Goal: Information Seeking & Learning: Learn about a topic

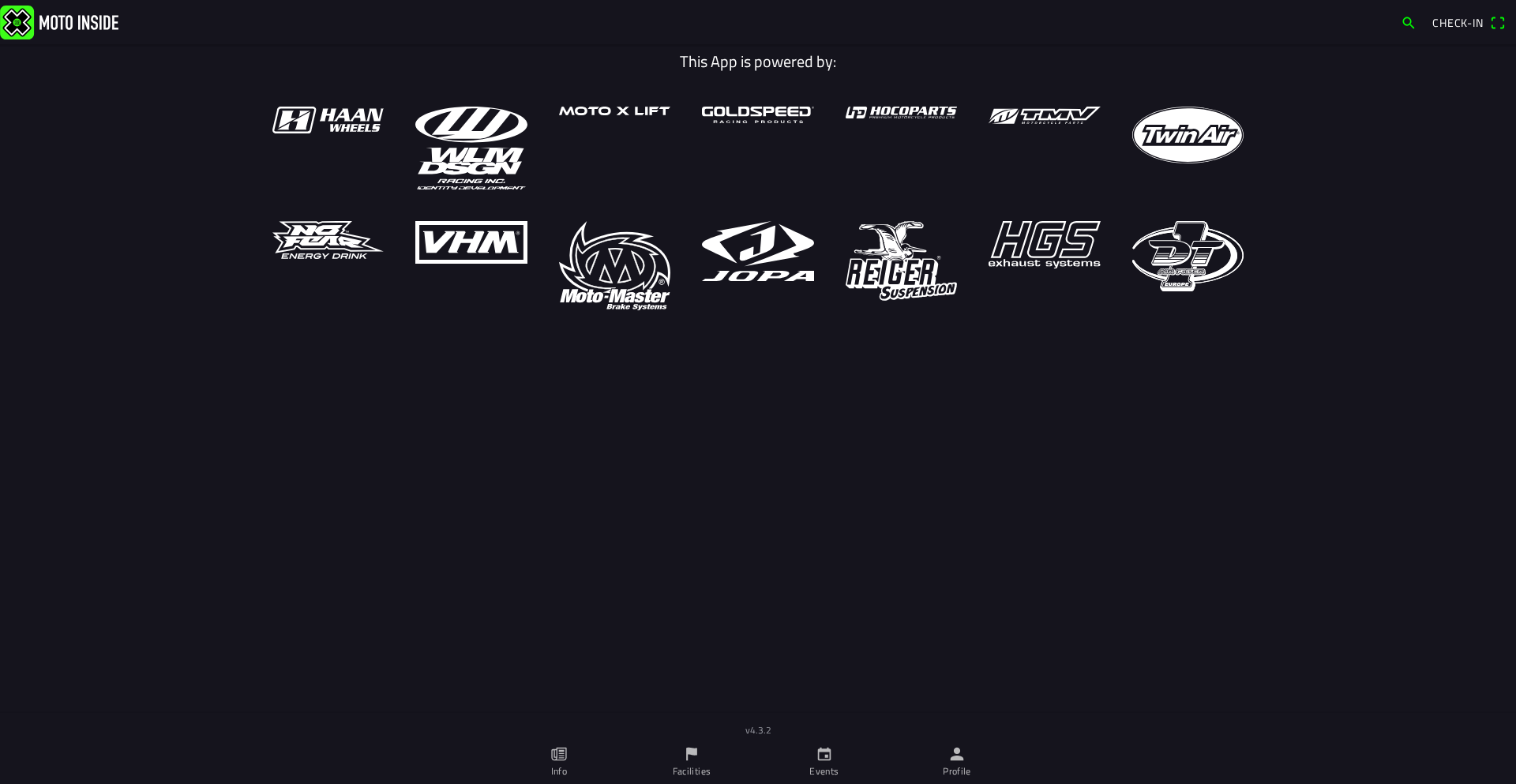
click at [685, 757] on icon "flag" at bounding box center [691, 754] width 18 height 18
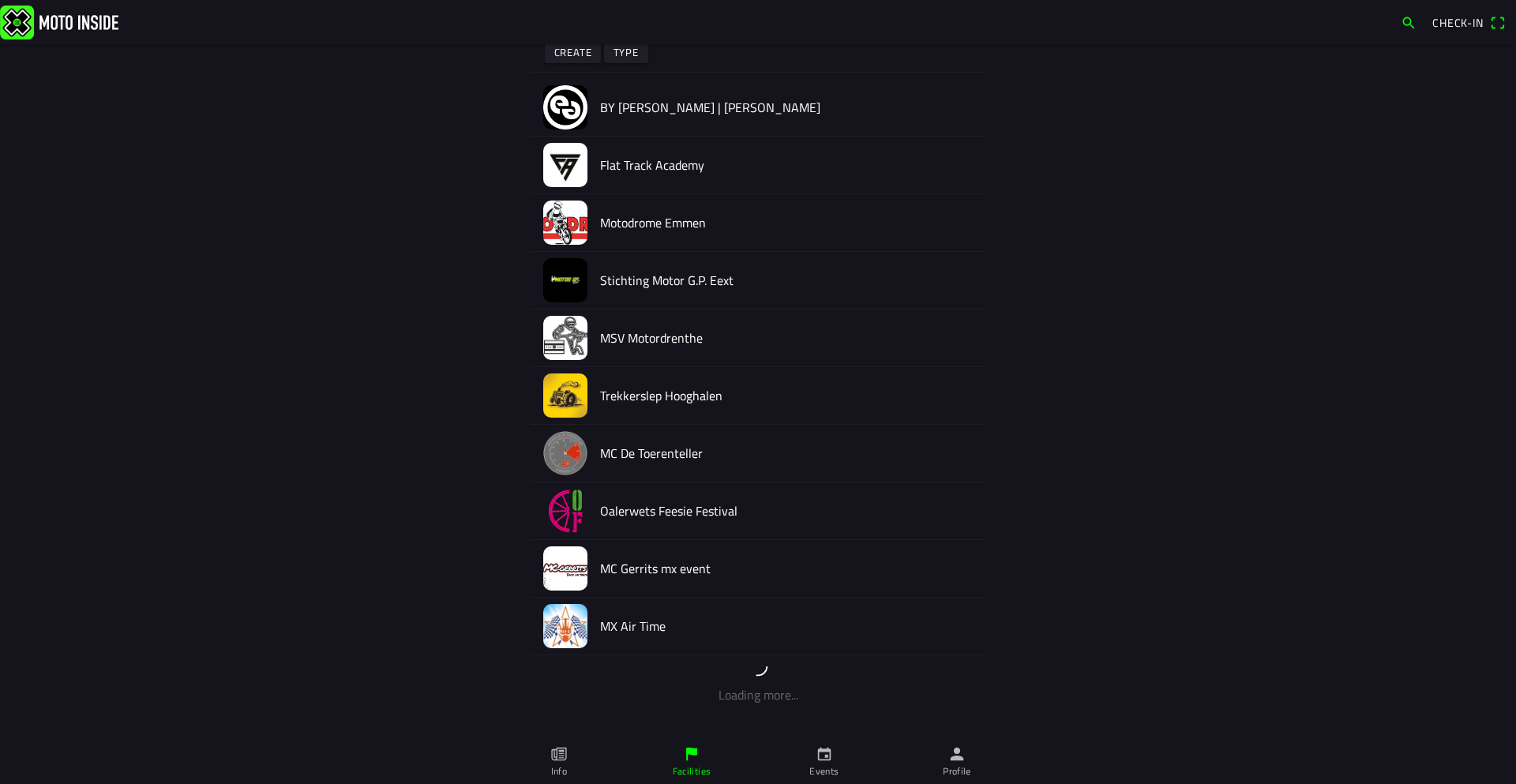
scroll to position [158, 0]
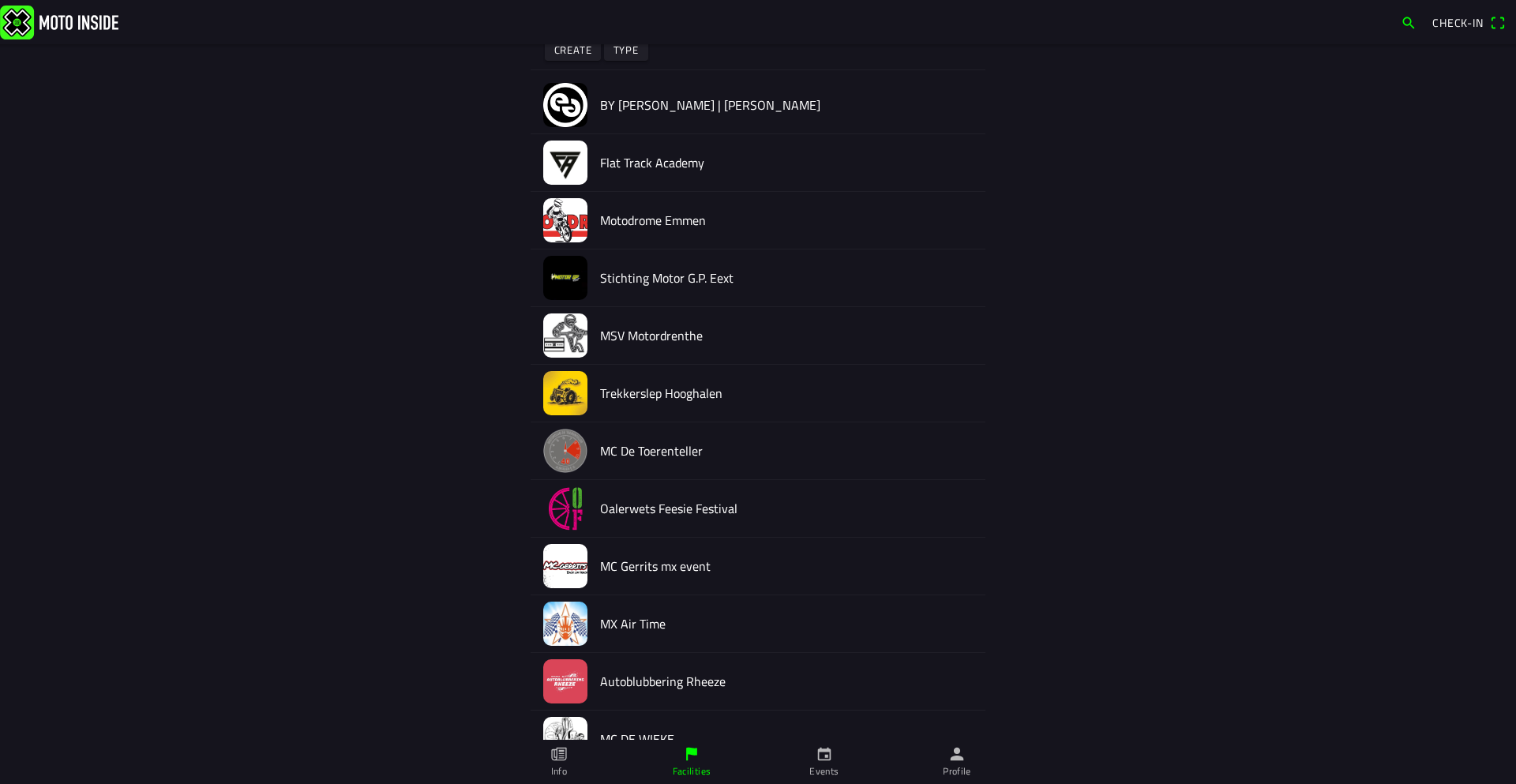
click at [819, 764] on ion-label "Events" at bounding box center [823, 771] width 29 height 14
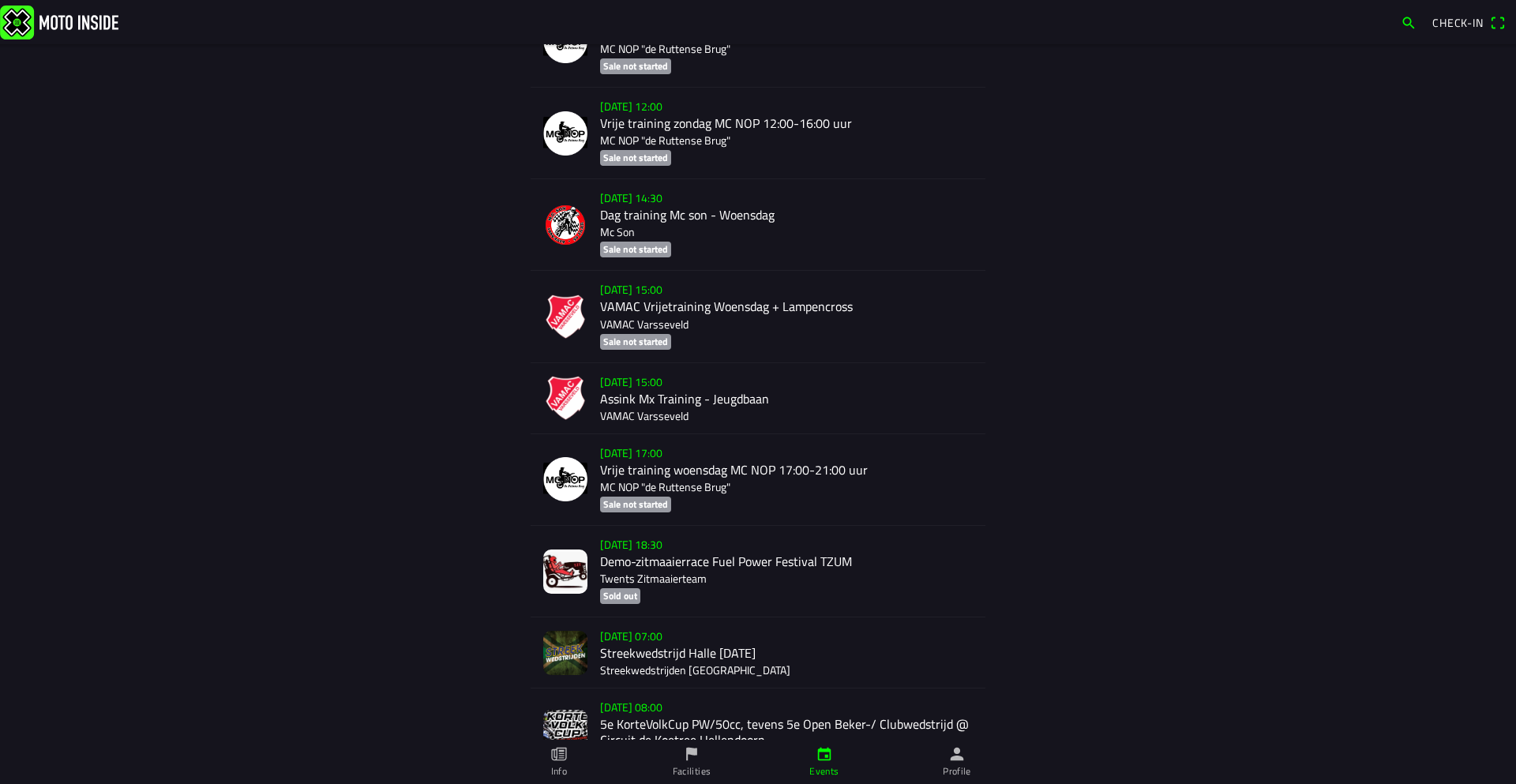
scroll to position [2600, 0]
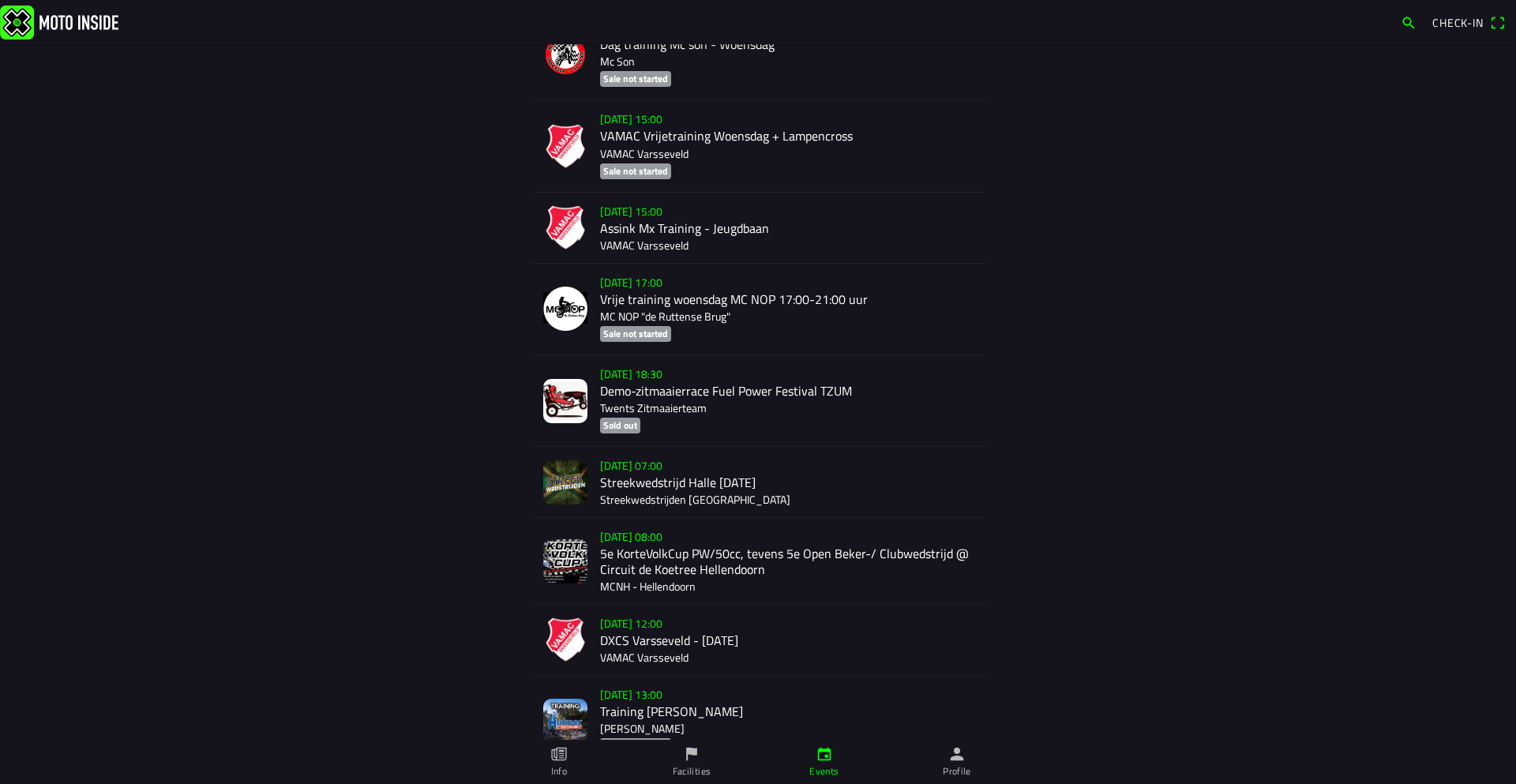
click at [697, 762] on icon "flag" at bounding box center [691, 754] width 18 height 18
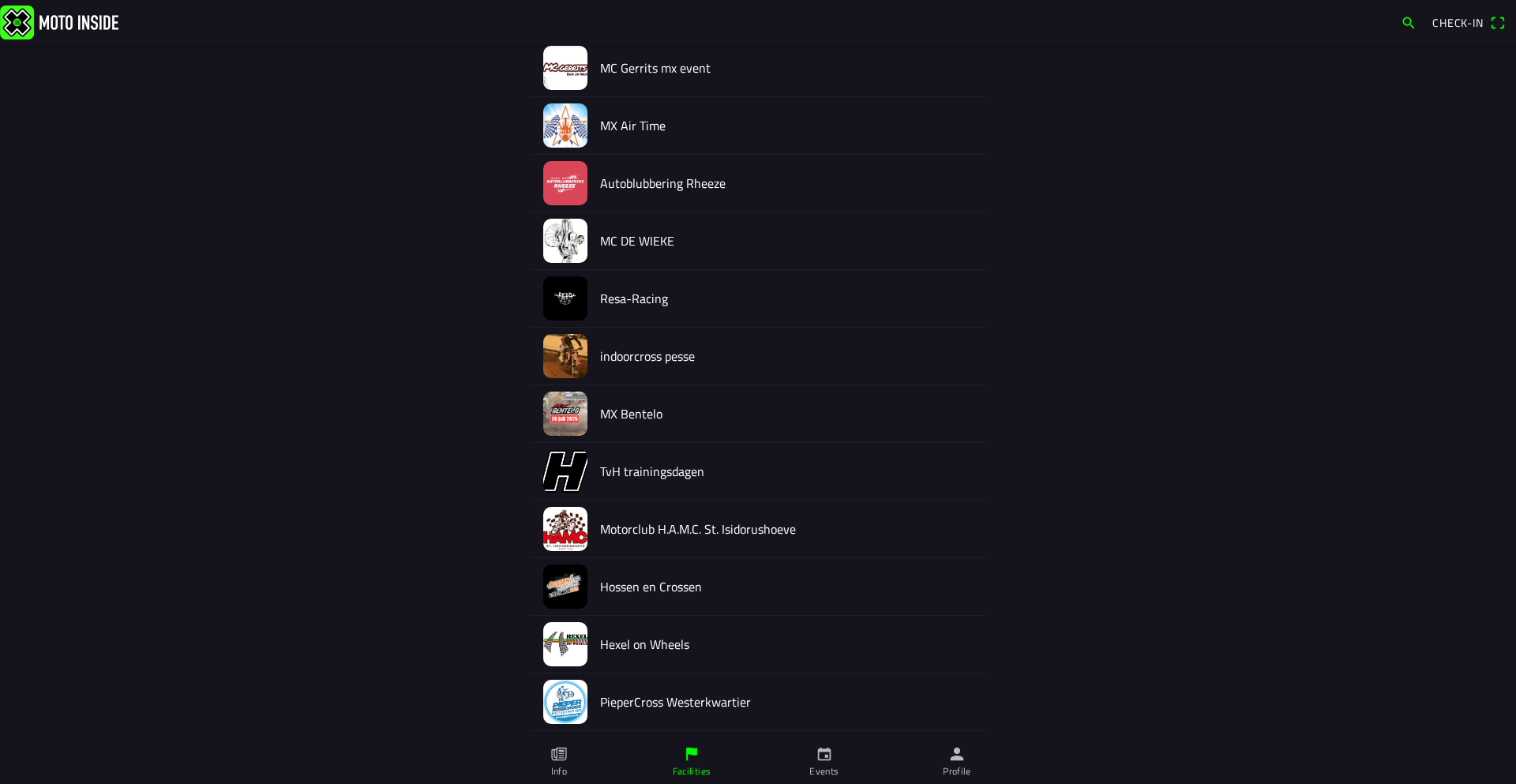
scroll to position [663, 0]
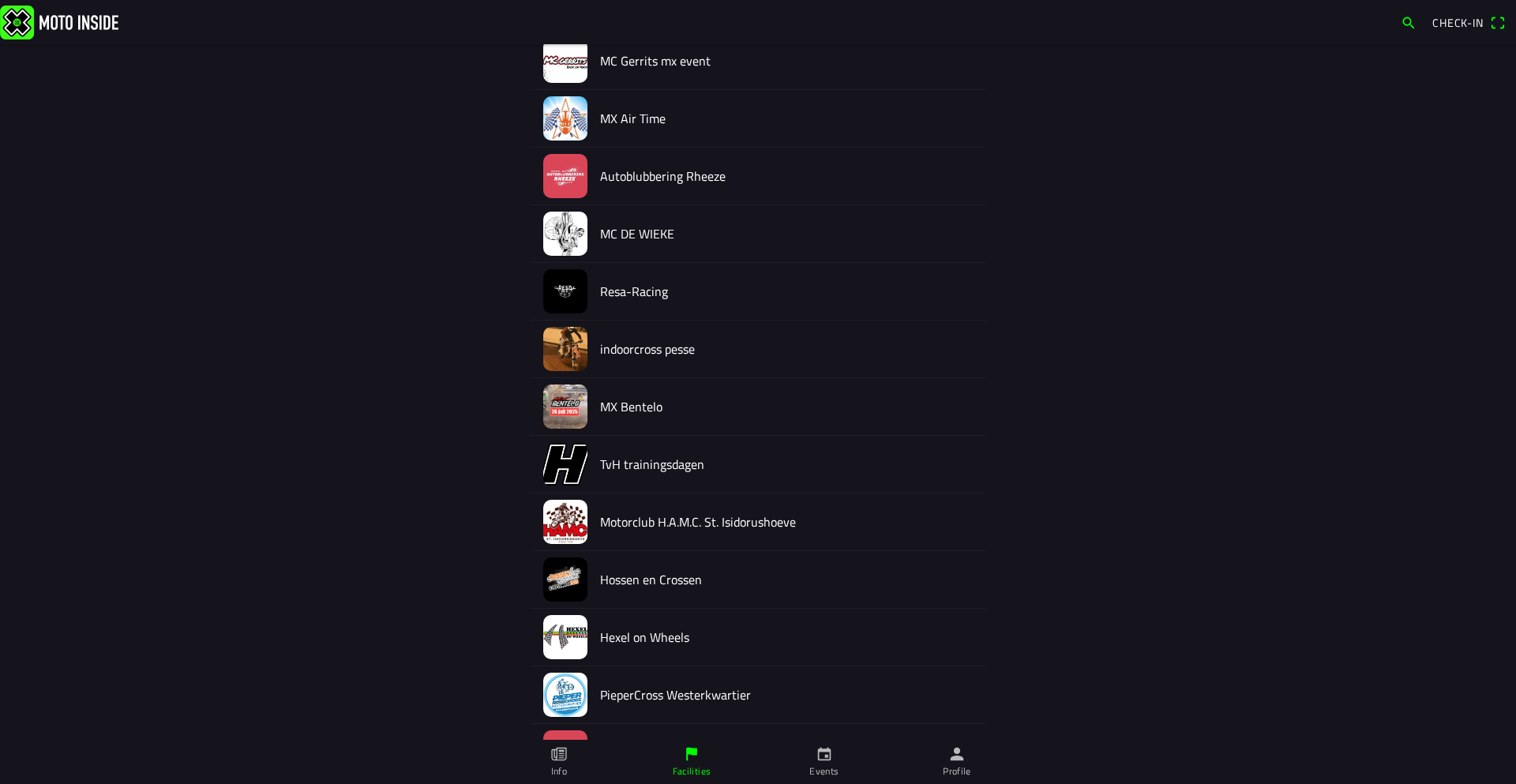
click at [842, 776] on link "Events" at bounding box center [824, 762] width 133 height 44
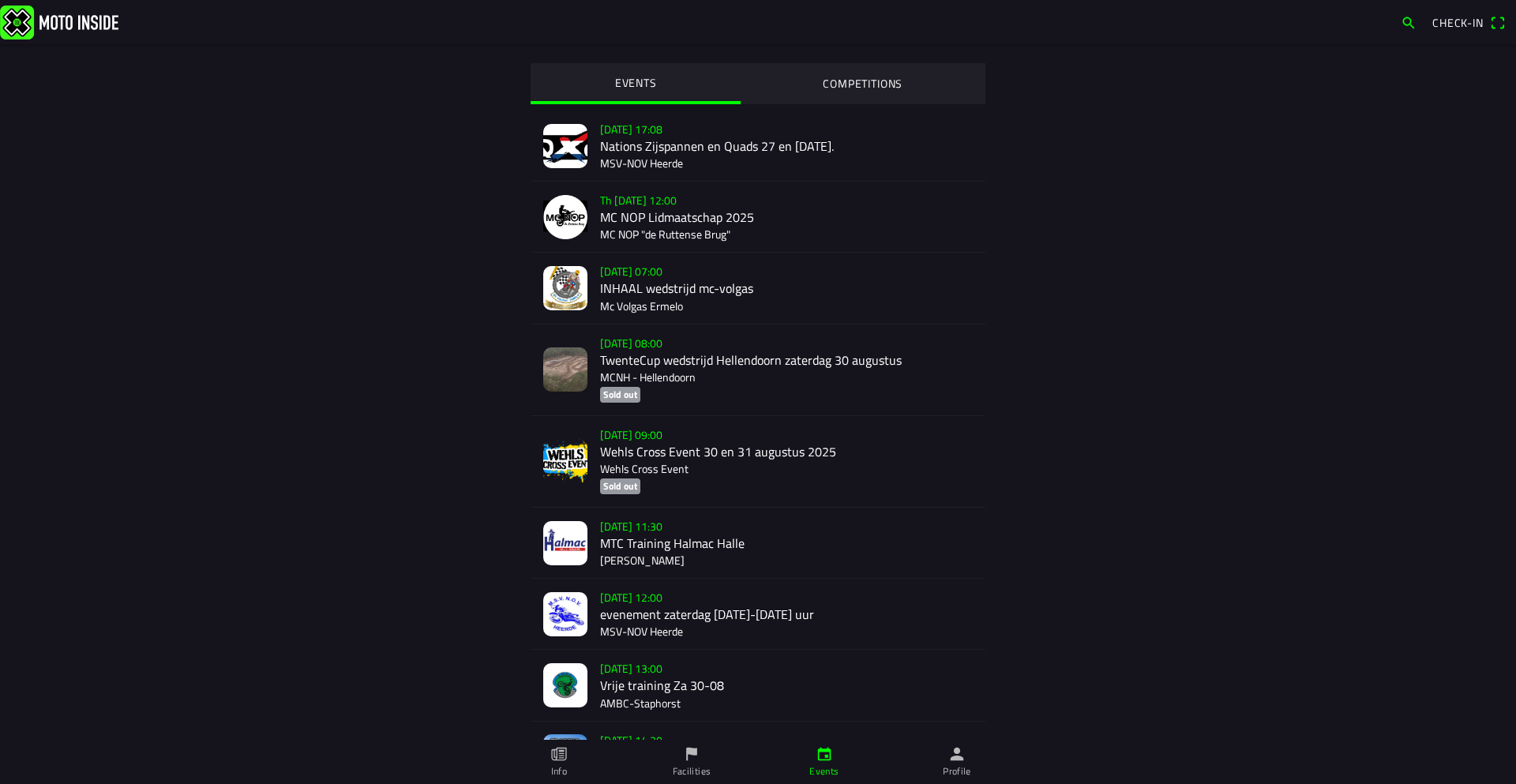
click at [659, 283] on div "Sa 30 Aug - 07:00 INHAAL wedstrijd mc-volgas Mc Volgas Ermelo" at bounding box center [787, 287] width 373 height 70
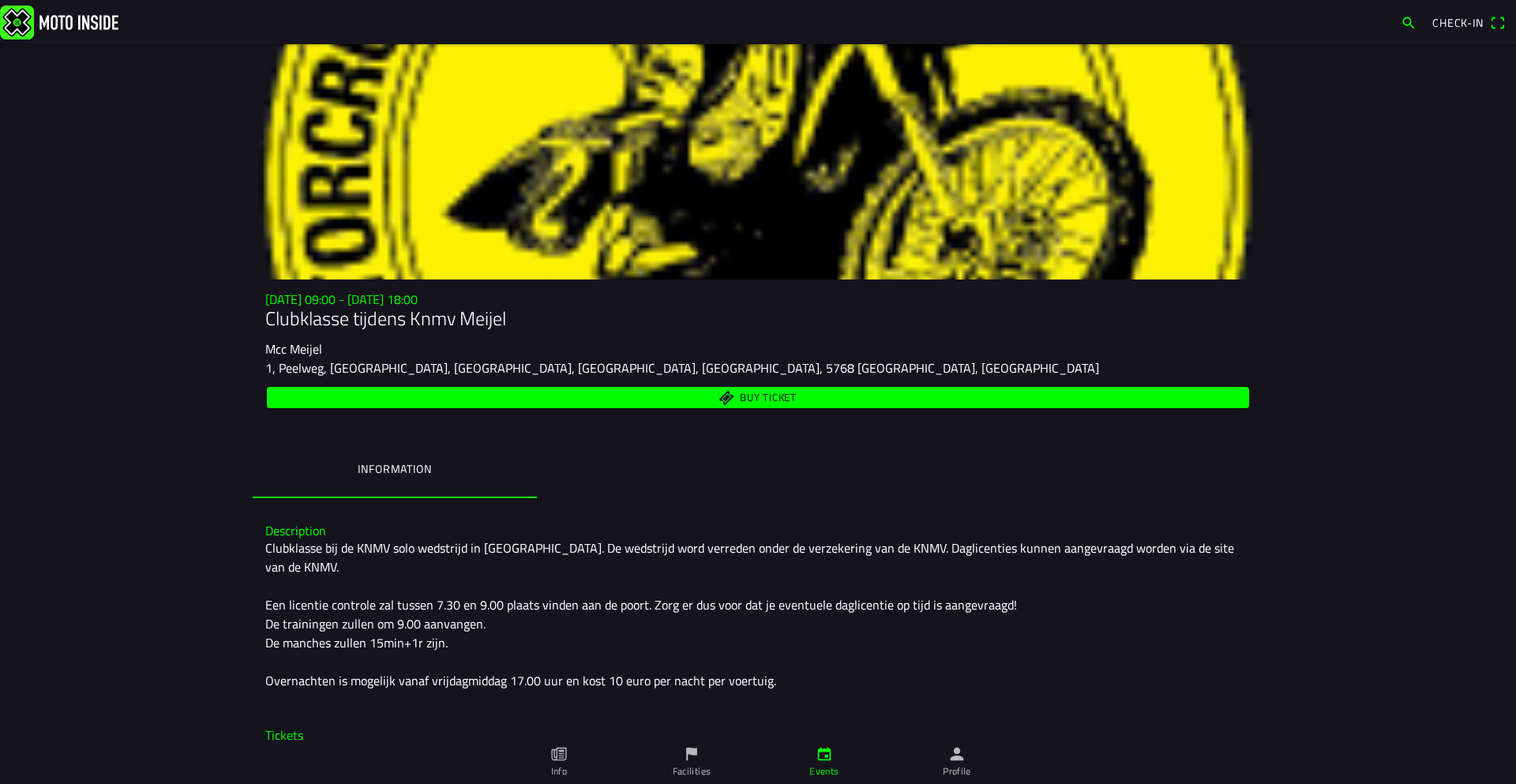
scroll to position [17, 0]
